Goal: Communication & Community: Answer question/provide support

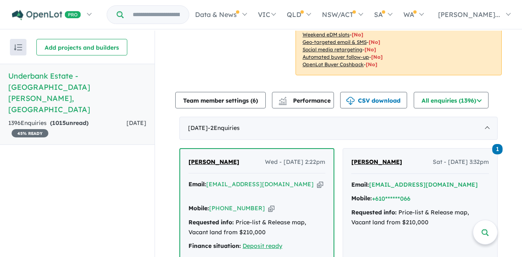
scroll to position [320, 0]
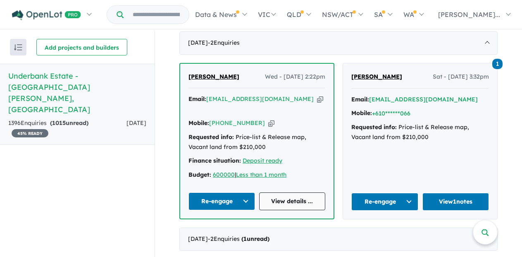
click at [300, 192] on link "View details ..." at bounding box center [292, 201] width 67 height 18
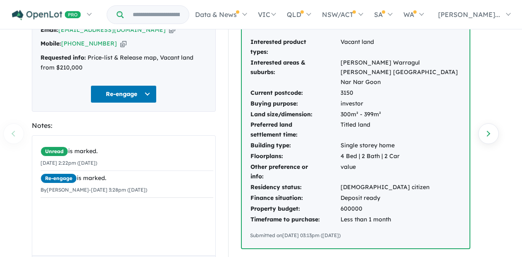
scroll to position [181, 0]
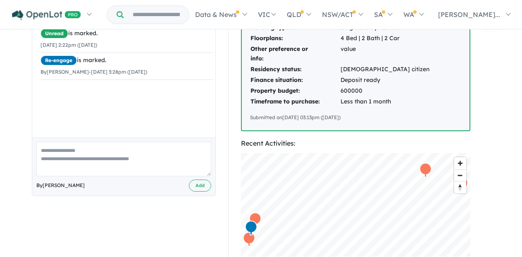
click at [53, 86] on div "Unread is marked. [DATE] 2:22pm ([DATE]) Re-engage is marked. By [PERSON_NAME] …" at bounding box center [126, 53] width 189 height 70
click at [55, 153] on textarea at bounding box center [123, 159] width 175 height 34
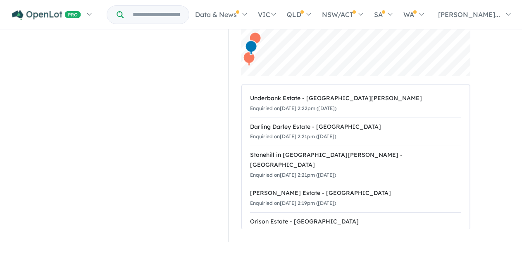
scroll to position [237, 0]
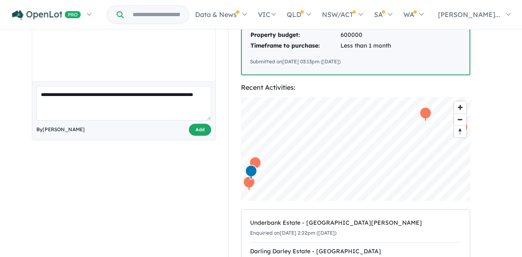
type textarea "**********"
click at [195, 129] on button "Add" at bounding box center [200, 130] width 22 height 12
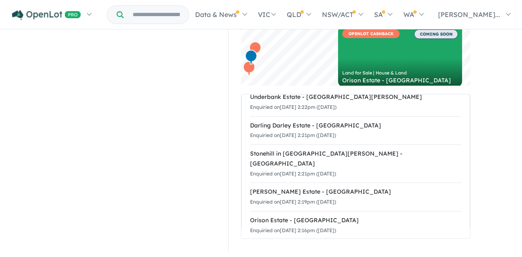
scroll to position [0, 0]
